Goal: Use online tool/utility: Utilize a website feature to perform a specific function

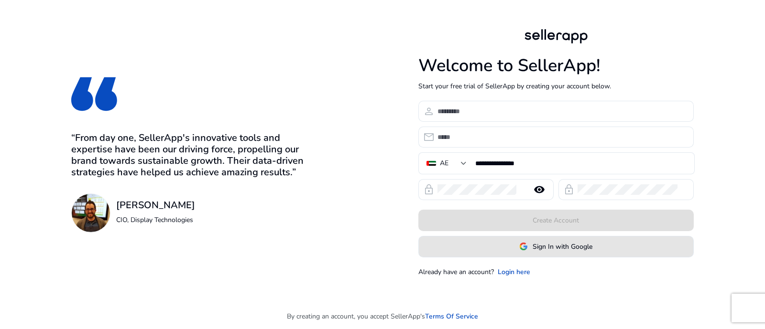
drag, startPoint x: 546, startPoint y: 253, endPoint x: 547, endPoint y: 247, distance: 6.2
click at [546, 249] on button "Sign In with Google" at bounding box center [555, 247] width 275 height 22
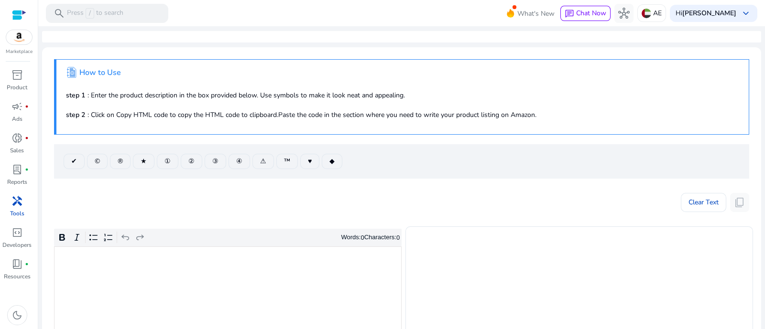
scroll to position [119, 0]
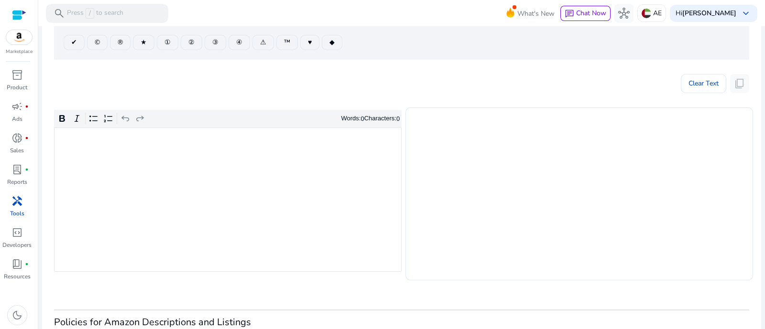
click at [256, 200] on div "Rich Text Editor. Editing area: main. Press Alt+0 for help." at bounding box center [228, 200] width 348 height 144
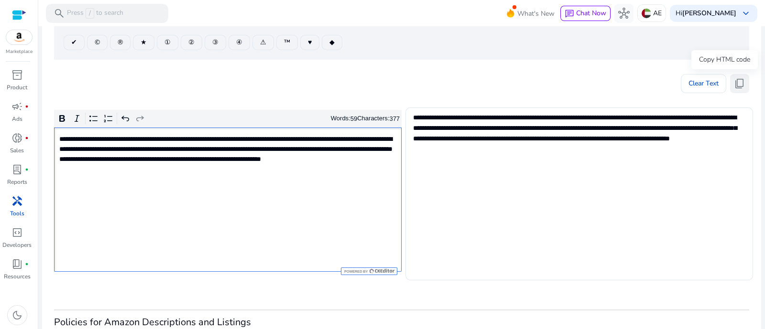
click at [739, 78] on span "content_copy" at bounding box center [739, 83] width 11 height 11
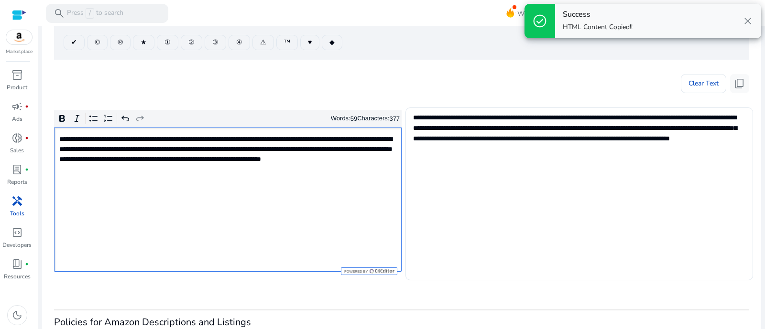
scroll to position [0, 0]
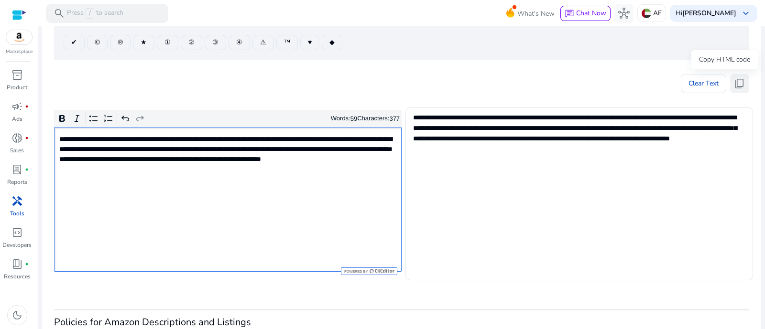
click at [737, 87] on span "content_copy" at bounding box center [739, 83] width 11 height 11
drag, startPoint x: 738, startPoint y: 80, endPoint x: 733, endPoint y: 84, distance: 6.1
click at [739, 80] on span "content_copy" at bounding box center [739, 83] width 11 height 11
click at [338, 179] on div "**********" at bounding box center [228, 200] width 348 height 144
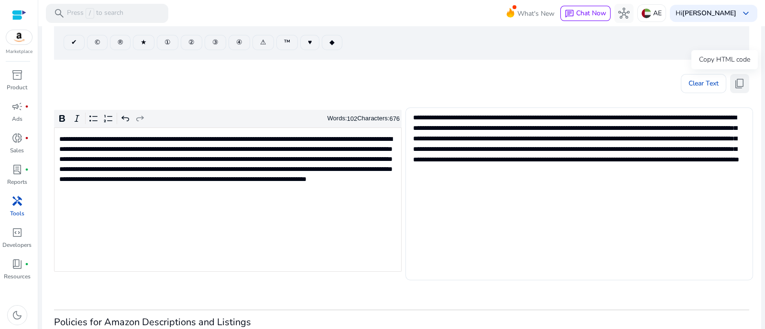
click at [742, 84] on button "content_copy" at bounding box center [739, 83] width 19 height 19
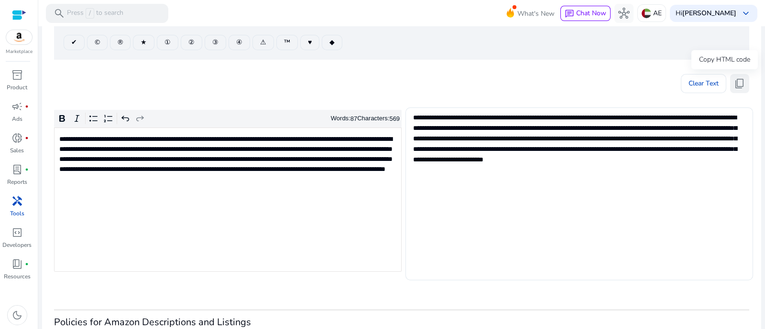
click at [734, 82] on span "content_copy" at bounding box center [739, 83] width 11 height 11
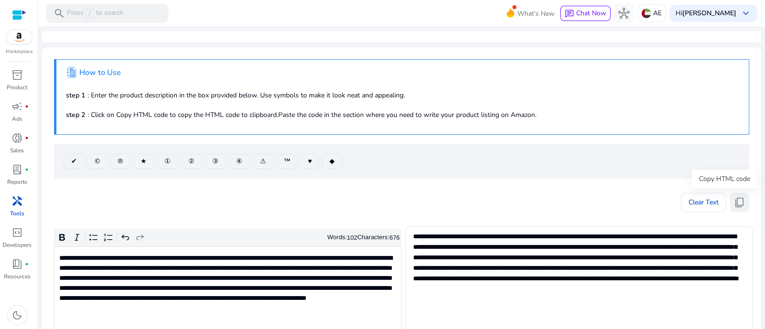
click at [741, 203] on span "content_copy" at bounding box center [739, 202] width 11 height 11
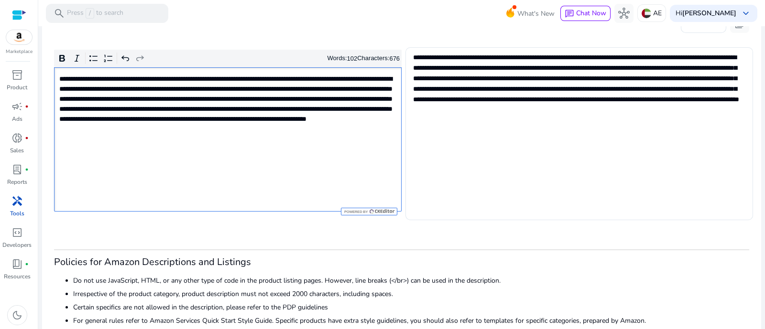
click at [321, 145] on div "**********" at bounding box center [228, 139] width 348 height 144
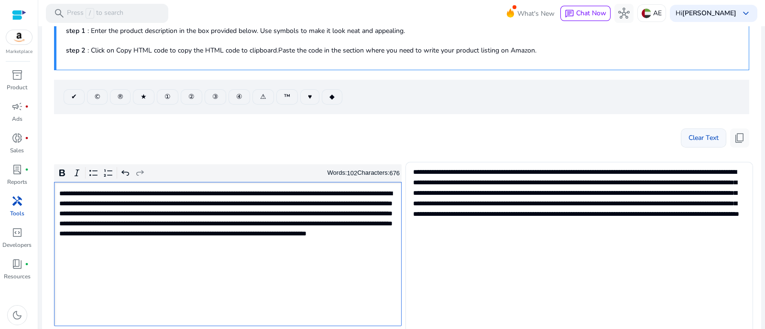
scroll to position [59, 0]
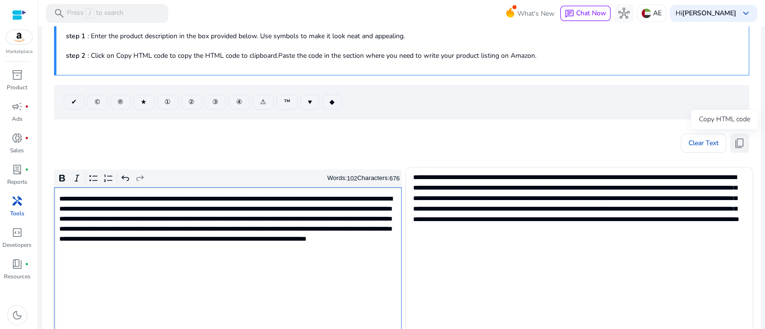
click at [739, 142] on span "content_copy" at bounding box center [739, 143] width 11 height 11
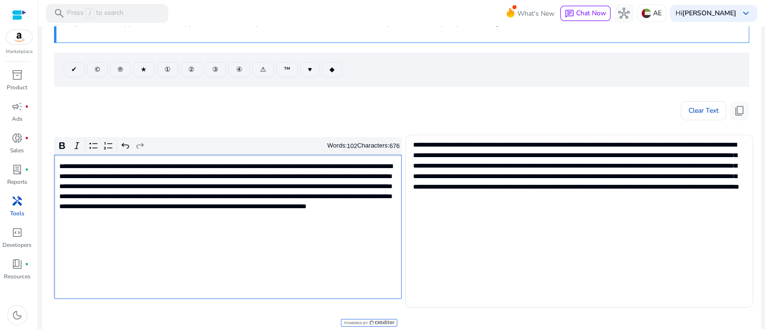
scroll to position [119, 0]
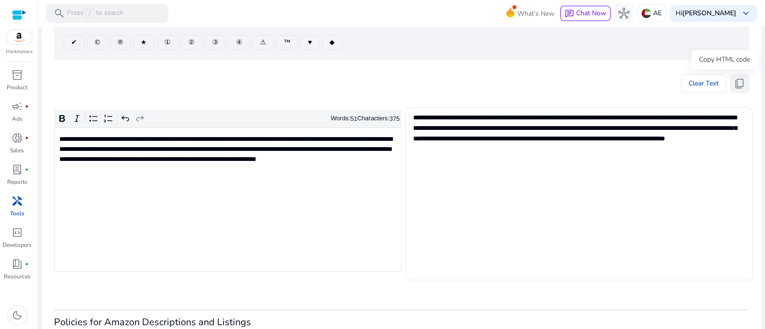
click at [734, 85] on span "content_copy" at bounding box center [739, 83] width 11 height 11
drag, startPoint x: 739, startPoint y: 77, endPoint x: 735, endPoint y: 88, distance: 11.2
click at [737, 80] on span "content_copy" at bounding box center [739, 83] width 11 height 11
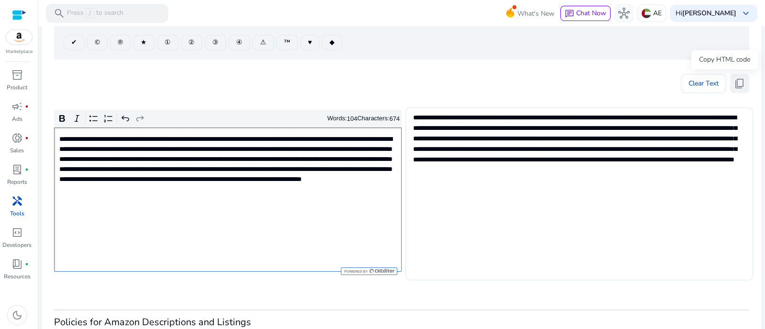
click at [739, 79] on span "content_copy" at bounding box center [739, 83] width 11 height 11
click at [276, 199] on p "**********" at bounding box center [227, 169] width 336 height 70
click at [734, 78] on span "content_copy" at bounding box center [739, 83] width 11 height 11
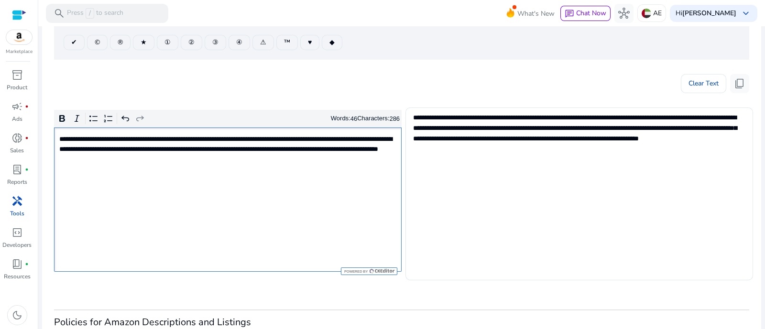
type textarea "**********"
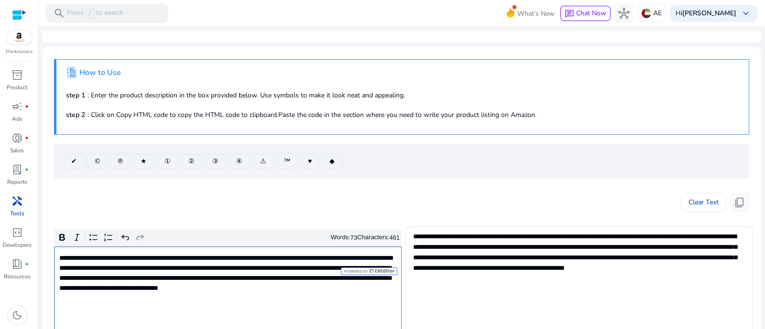
scroll to position [119, 0]
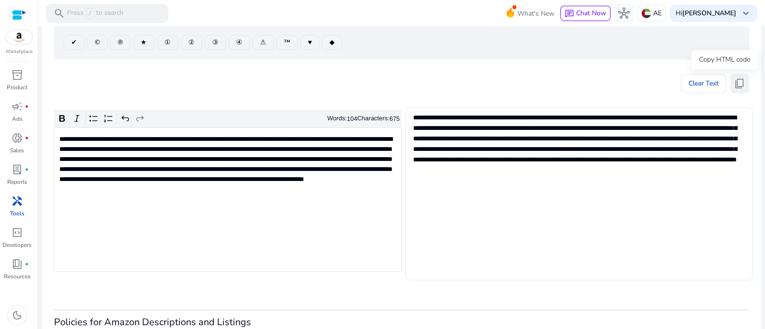
click at [730, 87] on button "content_copy" at bounding box center [739, 83] width 19 height 19
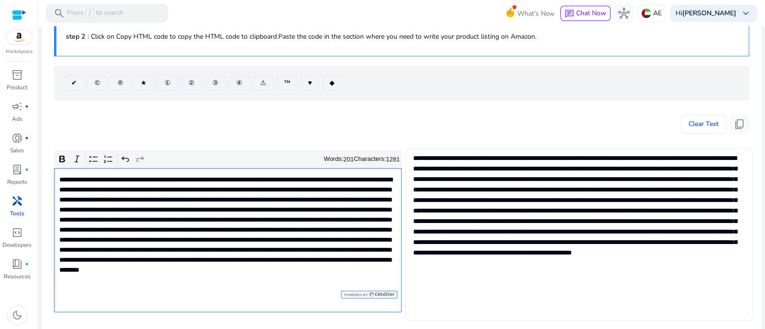
scroll to position [59, 0]
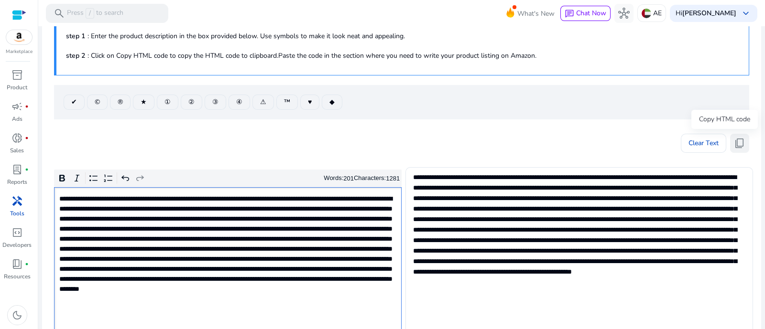
click at [734, 141] on span "content_copy" at bounding box center [739, 143] width 11 height 11
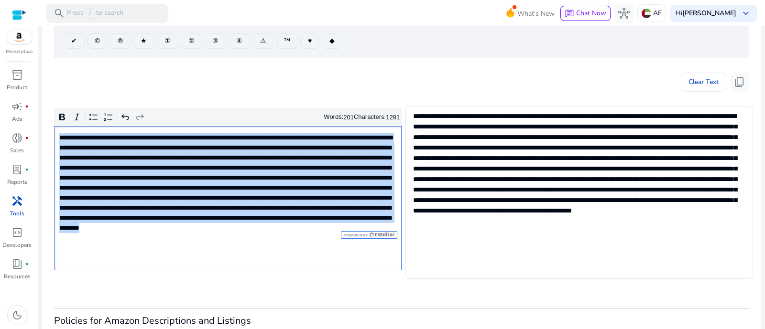
scroll to position [179, 0]
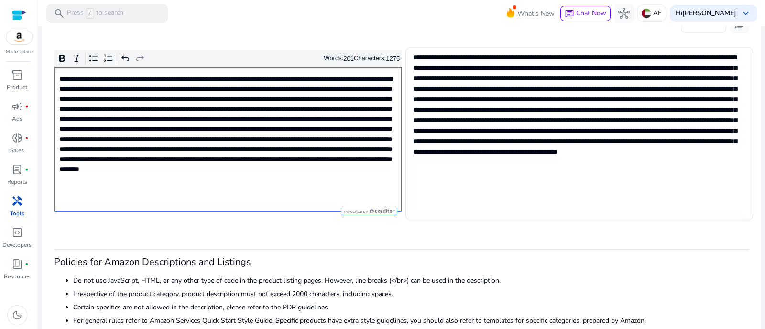
type textarea "**********"
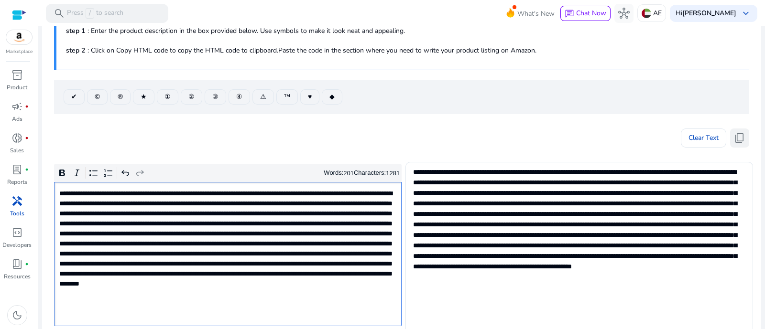
scroll to position [59, 0]
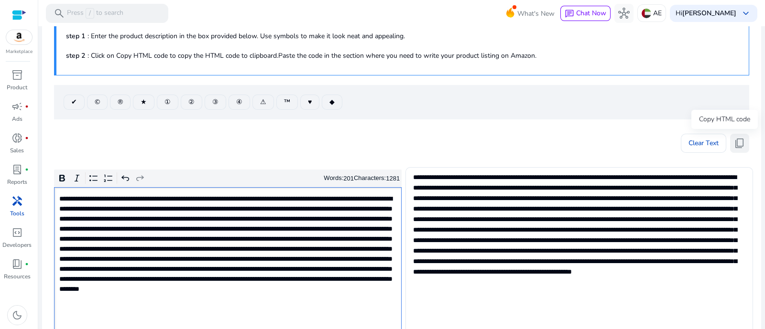
click at [737, 139] on span "content_copy" at bounding box center [739, 143] width 11 height 11
